Goal: Find specific page/section: Find specific page/section

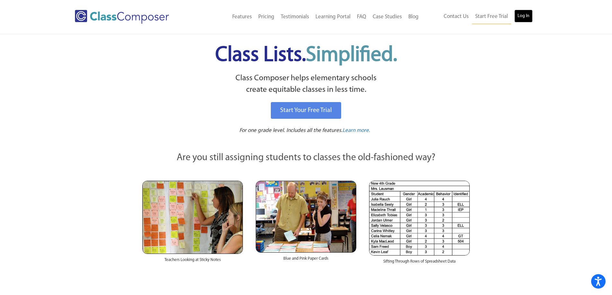
click at [527, 17] on link "Log In" at bounding box center [523, 16] width 18 height 13
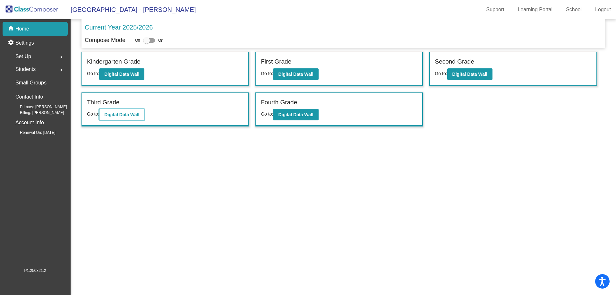
click at [124, 117] on b "Digital Data Wall" at bounding box center [121, 114] width 35 height 5
click at [478, 75] on b "Digital Data Wall" at bounding box center [470, 74] width 35 height 5
click at [306, 113] on b "Digital Data Wall" at bounding box center [295, 114] width 35 height 5
click at [126, 116] on b "Digital Data Wall" at bounding box center [121, 114] width 35 height 5
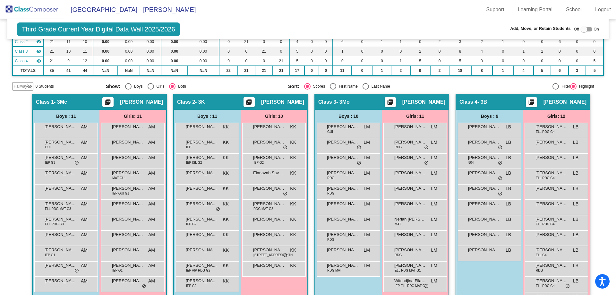
scroll to position [94, 0]
